Goal: Task Accomplishment & Management: Use online tool/utility

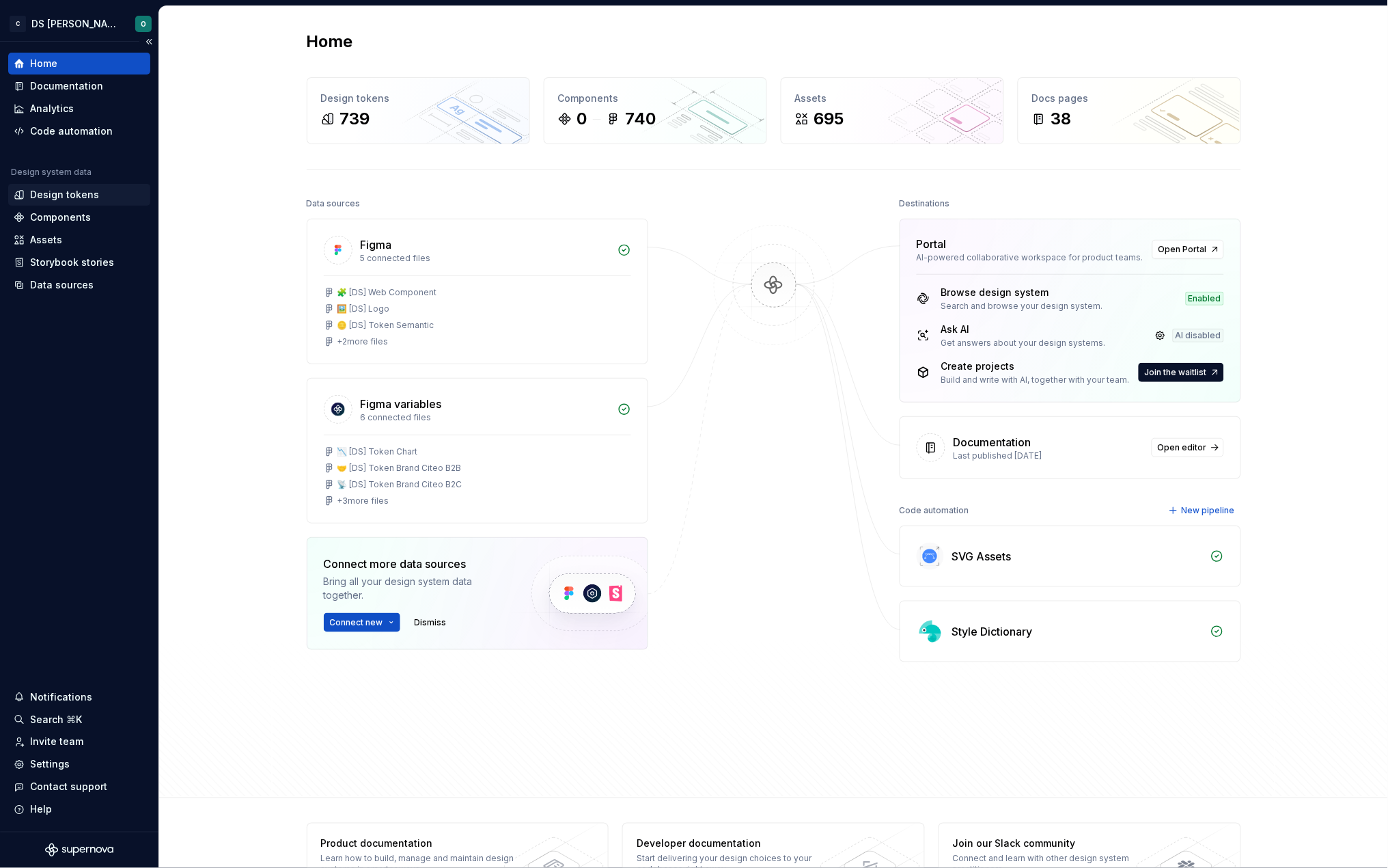
click at [65, 190] on div "Design tokens" at bounding box center [64, 195] width 69 height 13
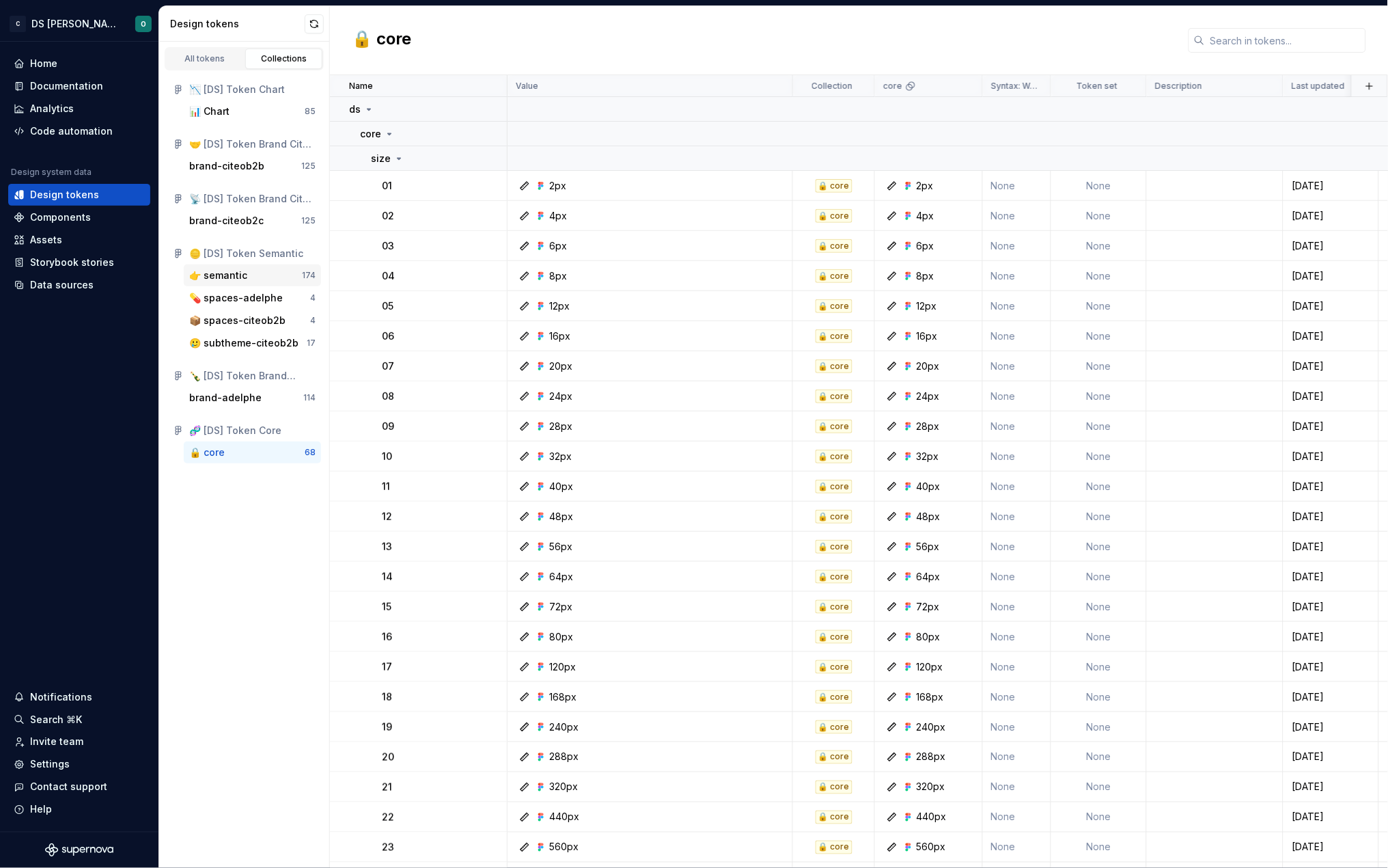
click at [231, 271] on div "👉 semantic" at bounding box center [218, 275] width 58 height 13
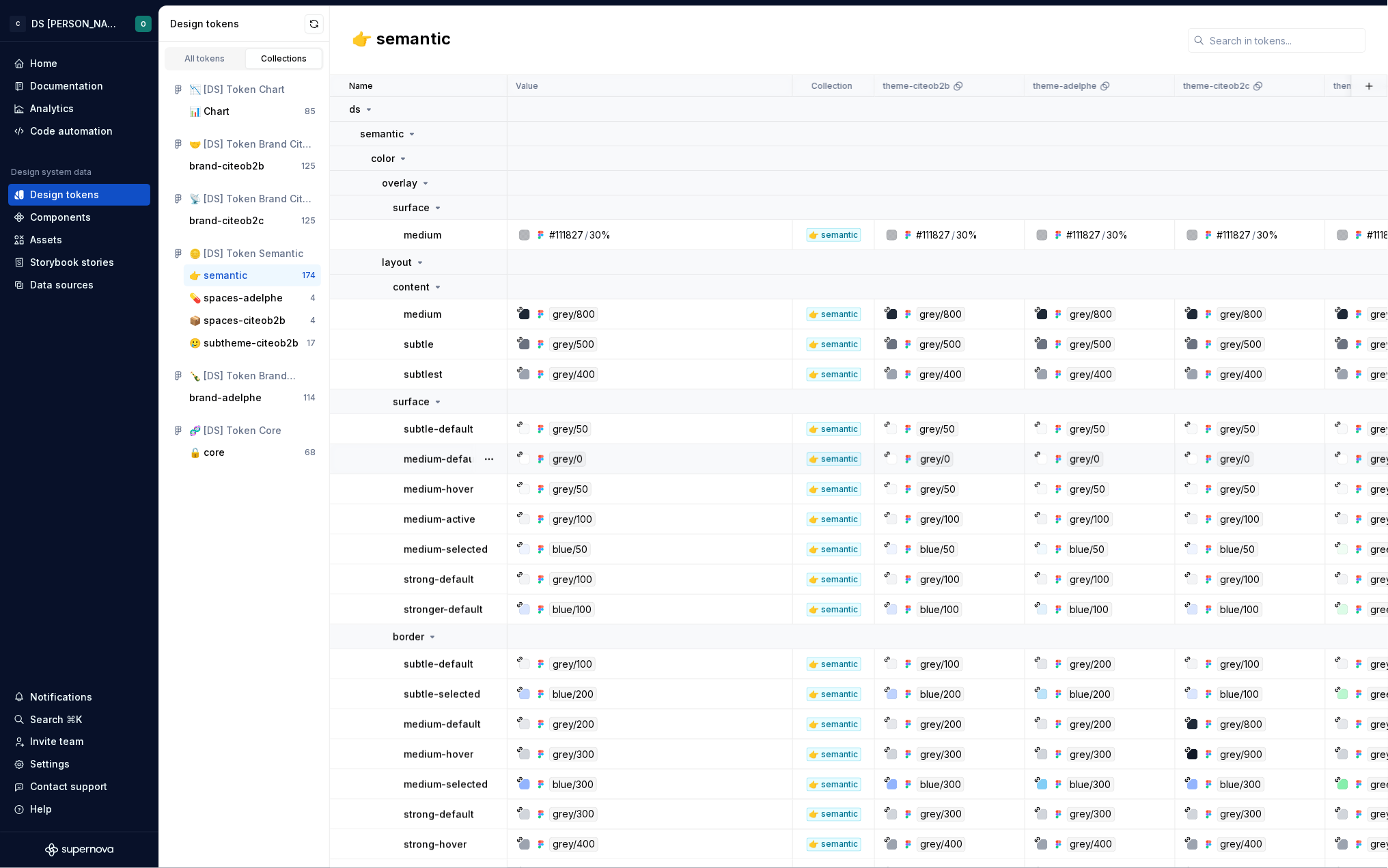
click at [451, 459] on p "medium-default" at bounding box center [442, 459] width 77 height 13
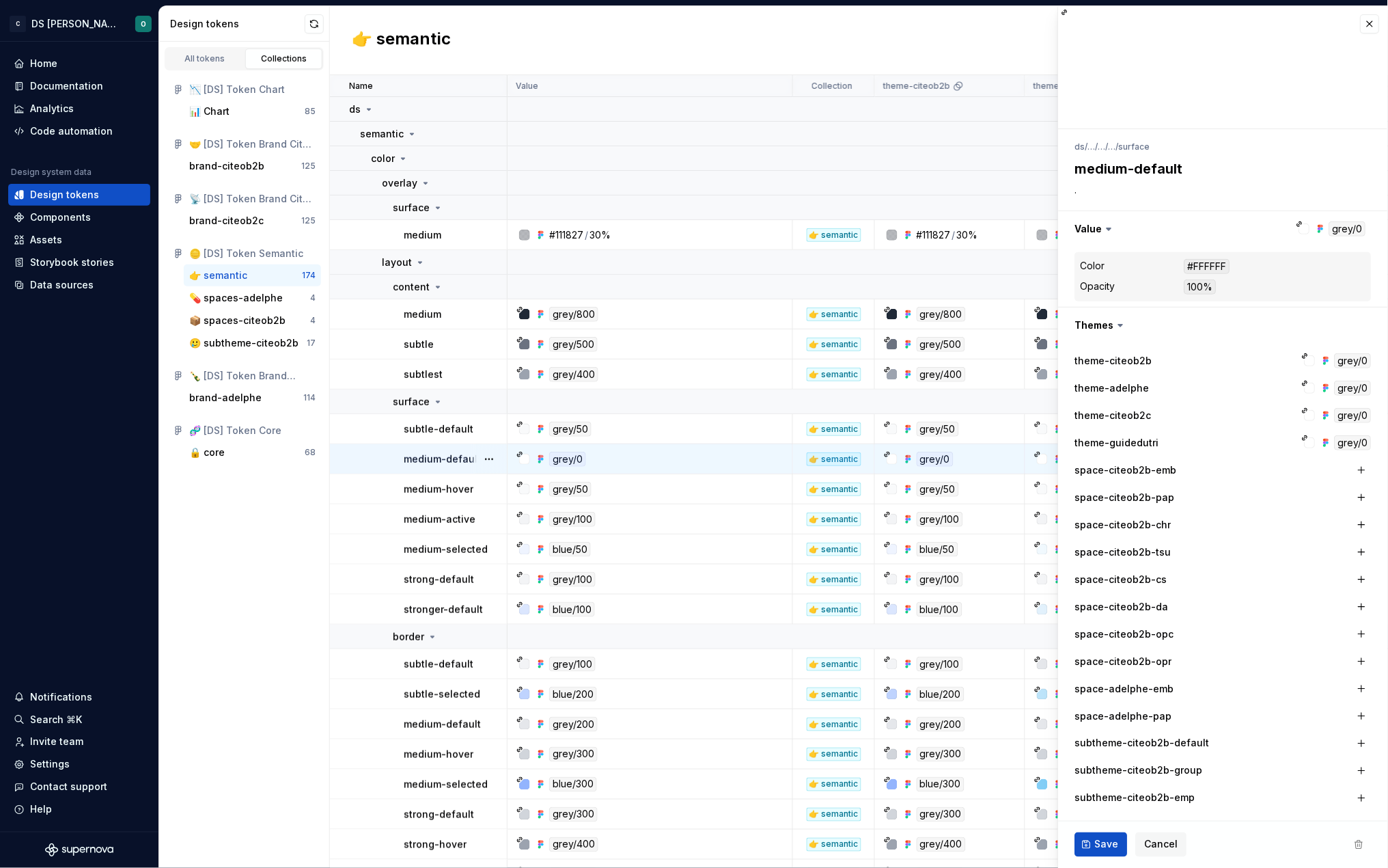
type textarea "*"
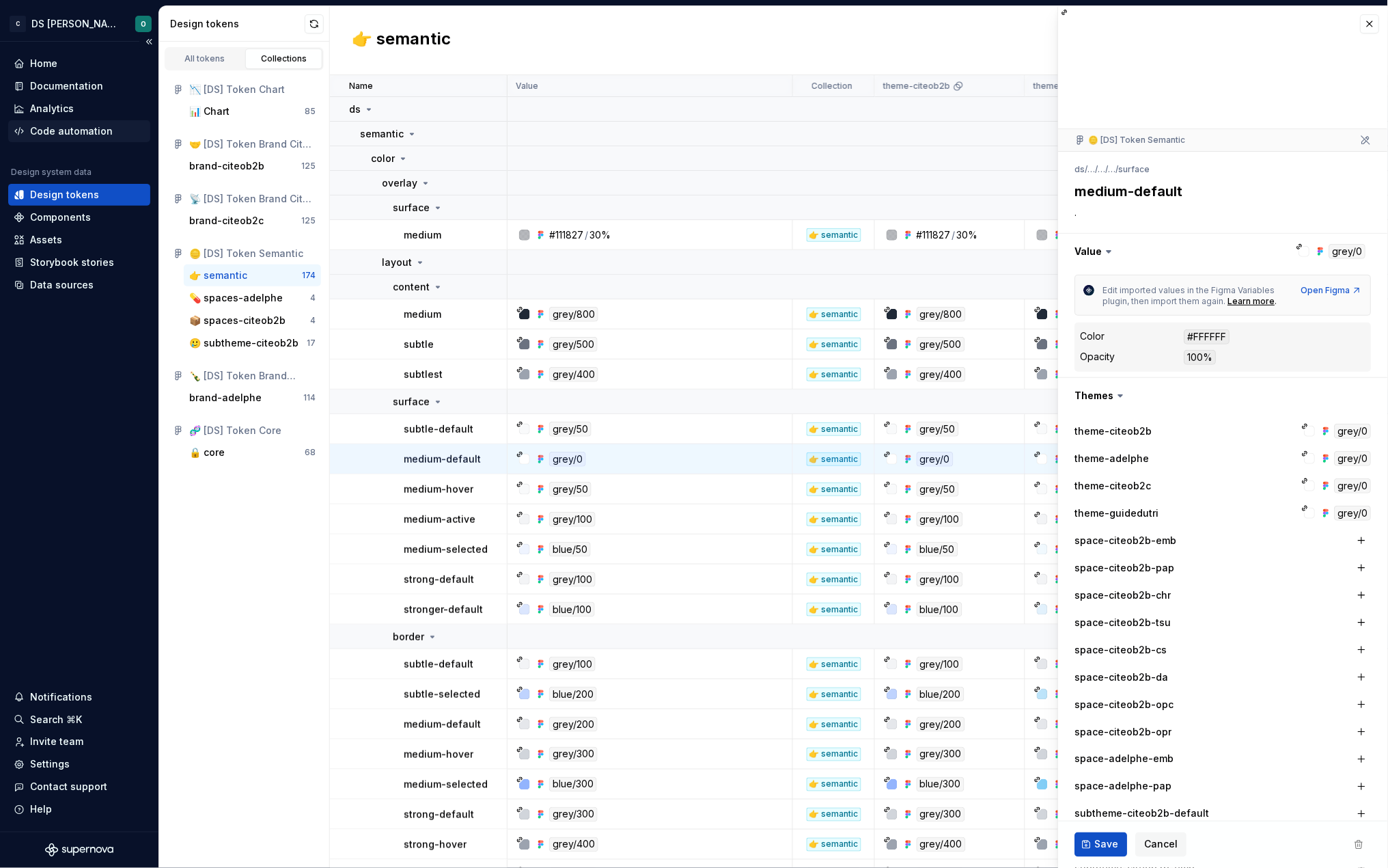
click at [71, 133] on div "Code automation" at bounding box center [71, 131] width 82 height 13
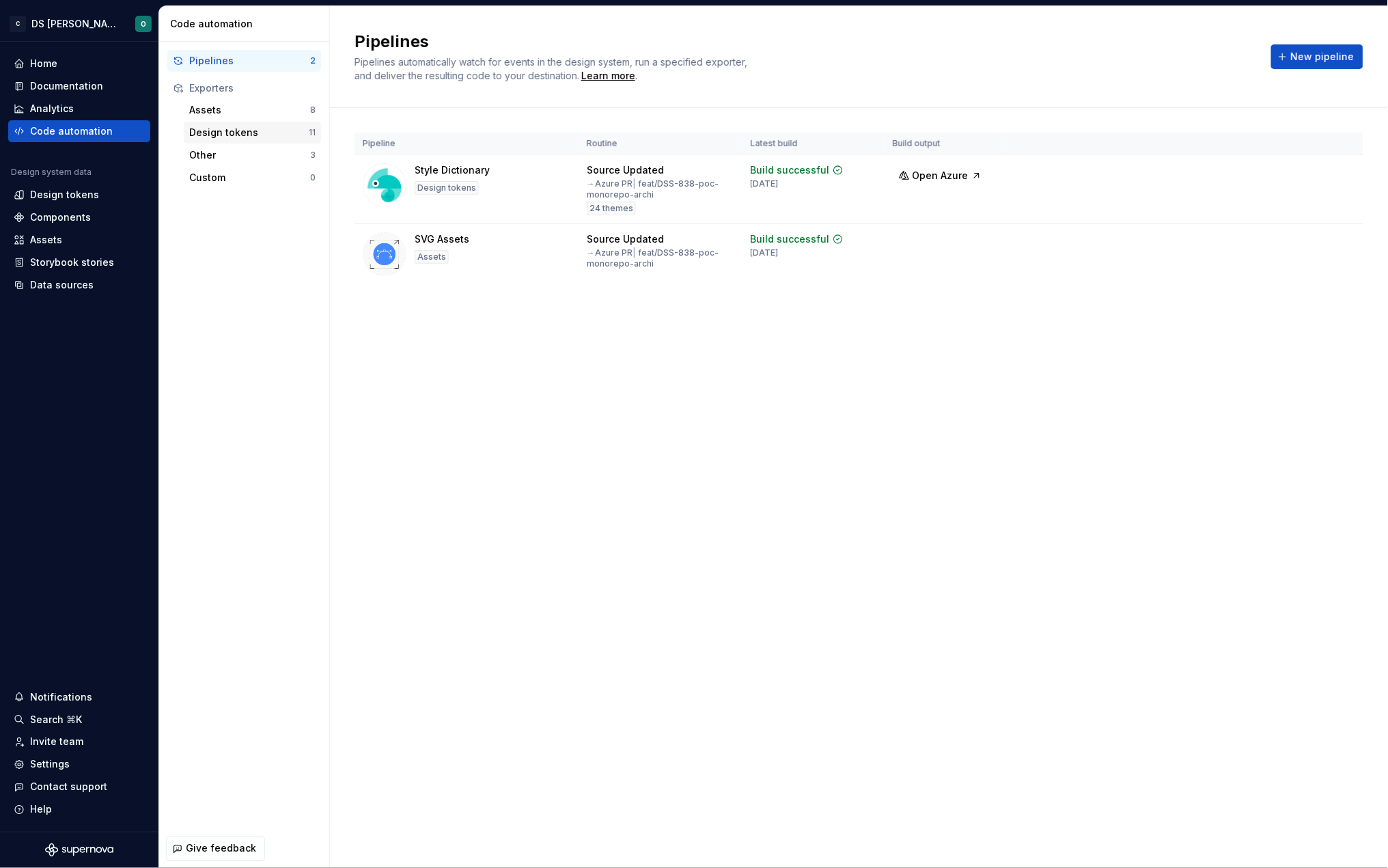
click at [240, 126] on div "Design tokens" at bounding box center [249, 132] width 119 height 13
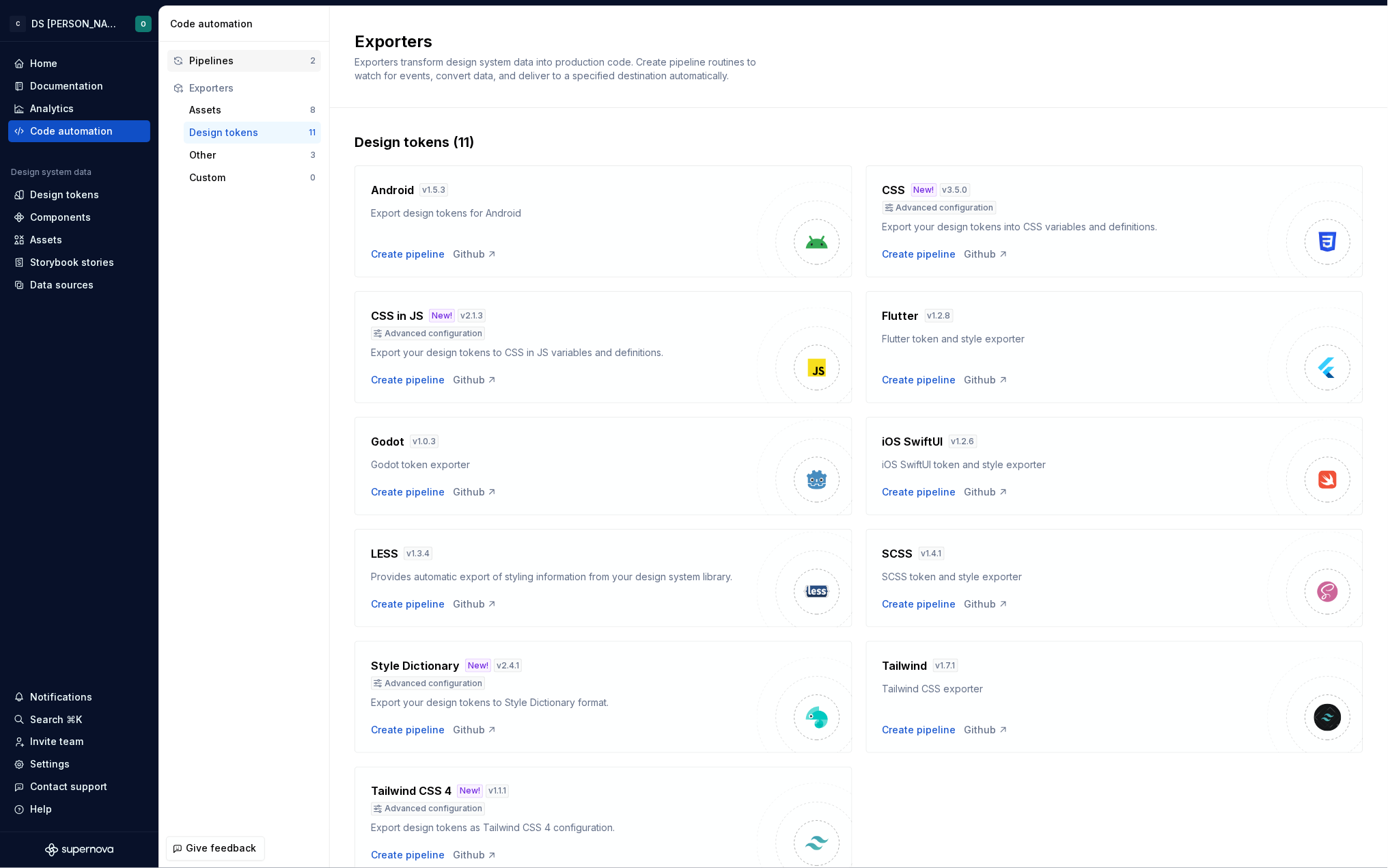
click at [224, 61] on div "Pipelines" at bounding box center [249, 60] width 120 height 13
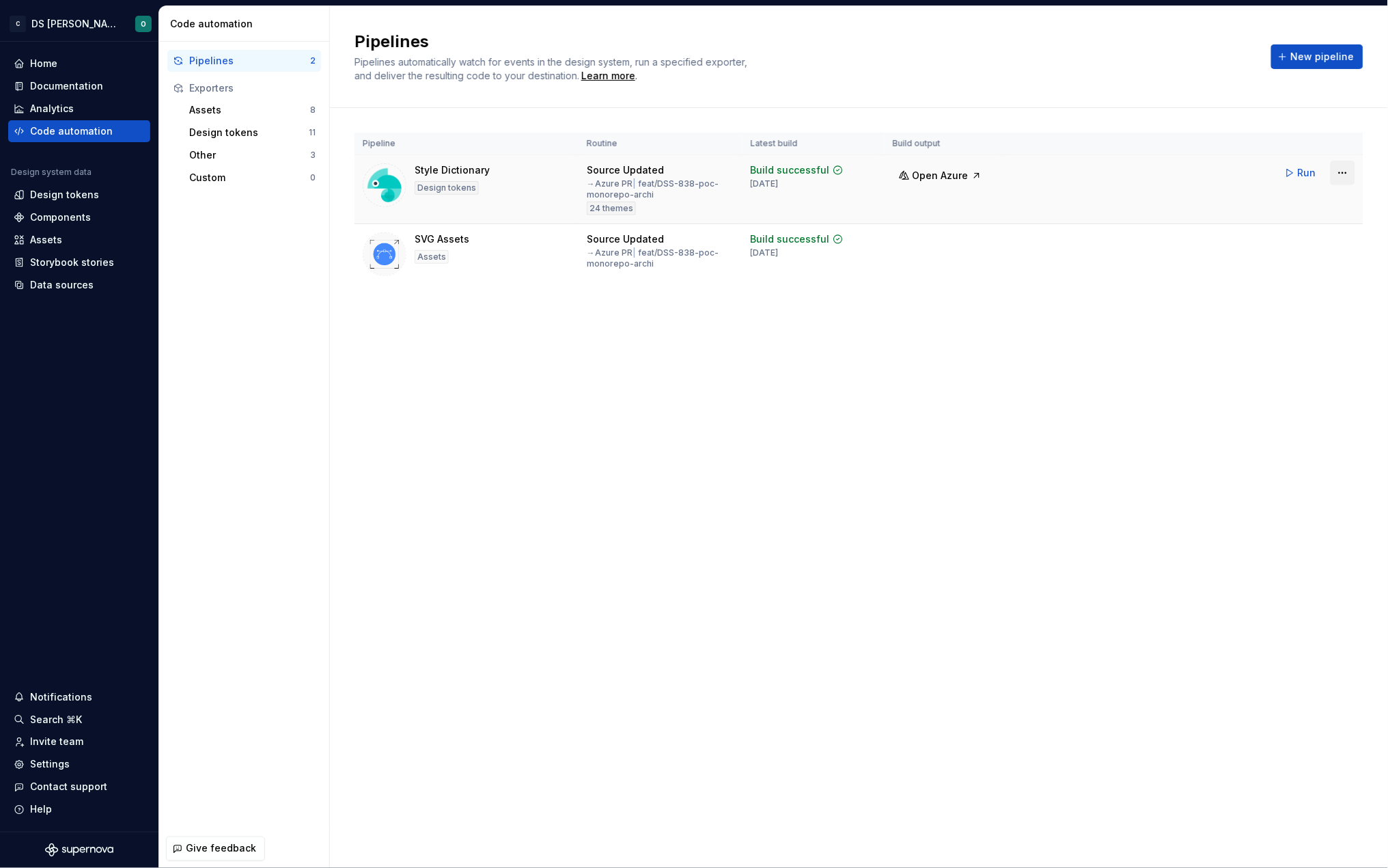
click at [1344, 174] on html "C DS Citeo O Home Documentation Analytics Code automation Design system data De…" at bounding box center [694, 434] width 1388 height 868
click at [1287, 198] on div "Edit pipeline" at bounding box center [1326, 202] width 117 height 13
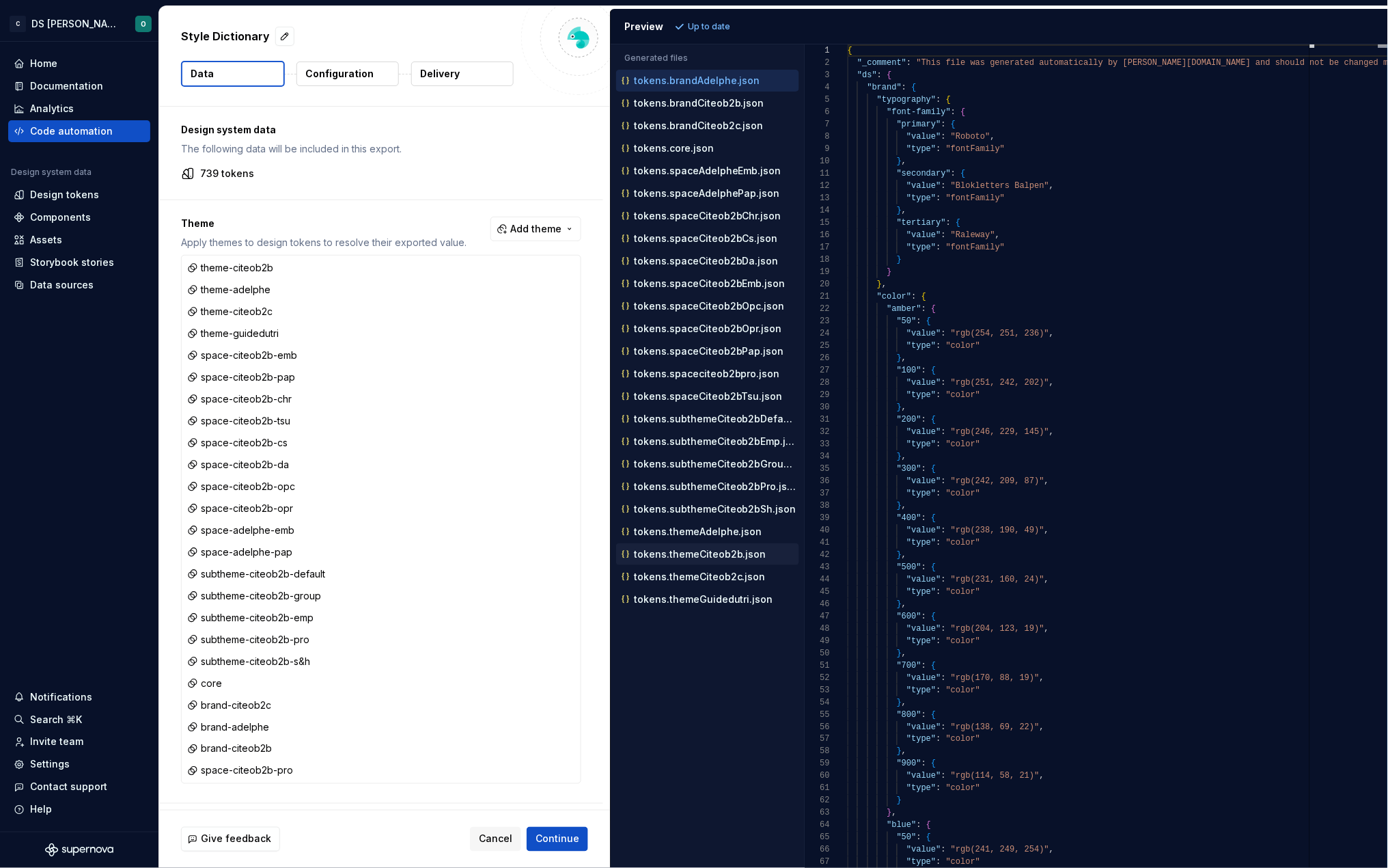
click at [703, 558] on p "tokens.themeCiteob2b.json" at bounding box center [700, 553] width 133 height 11
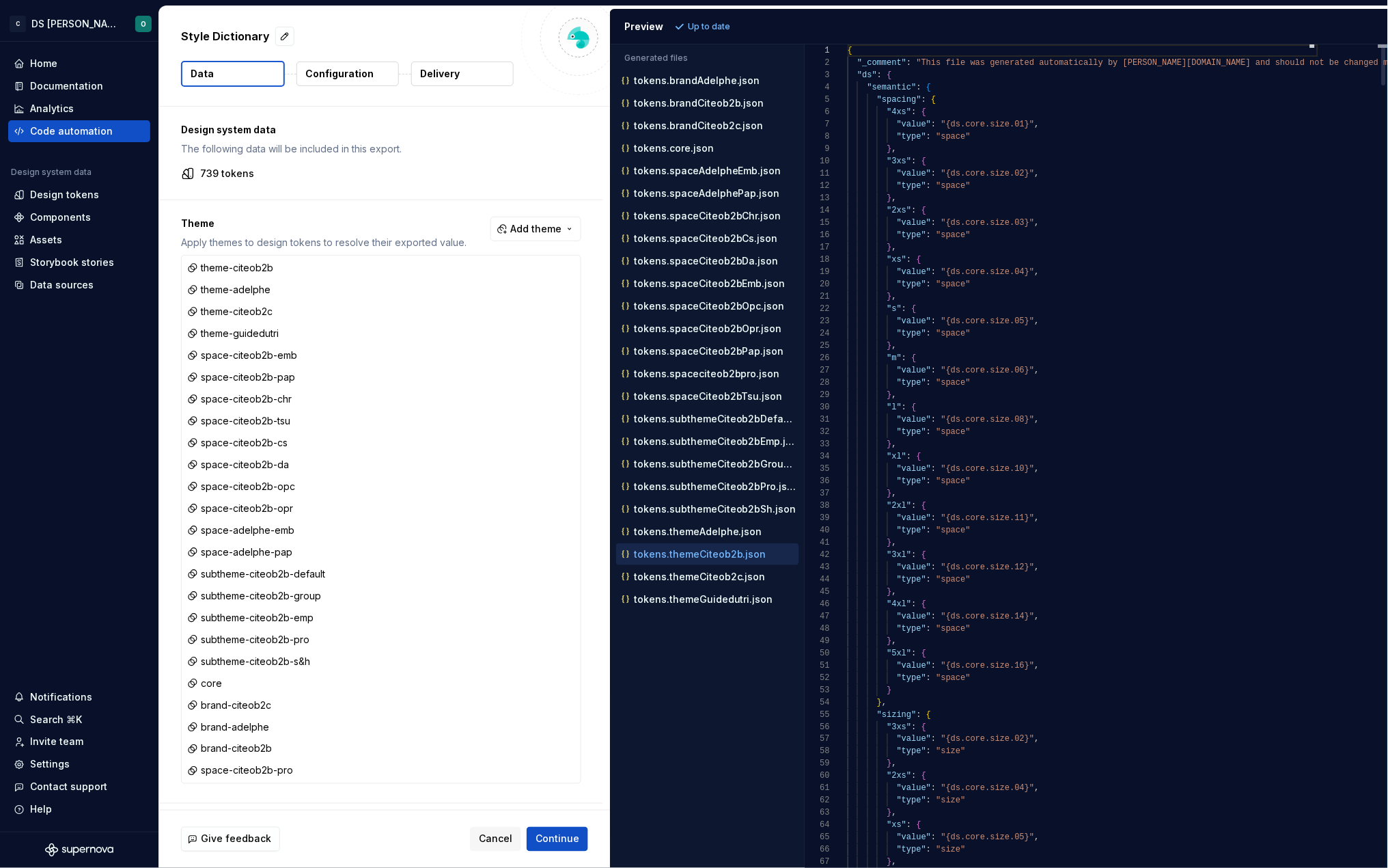
scroll to position [120, 0]
type textarea "**********"
click at [1119, 354] on div ""m" : {" at bounding box center [1335, 358] width 975 height 12
